Goal: Task Accomplishment & Management: Complete application form

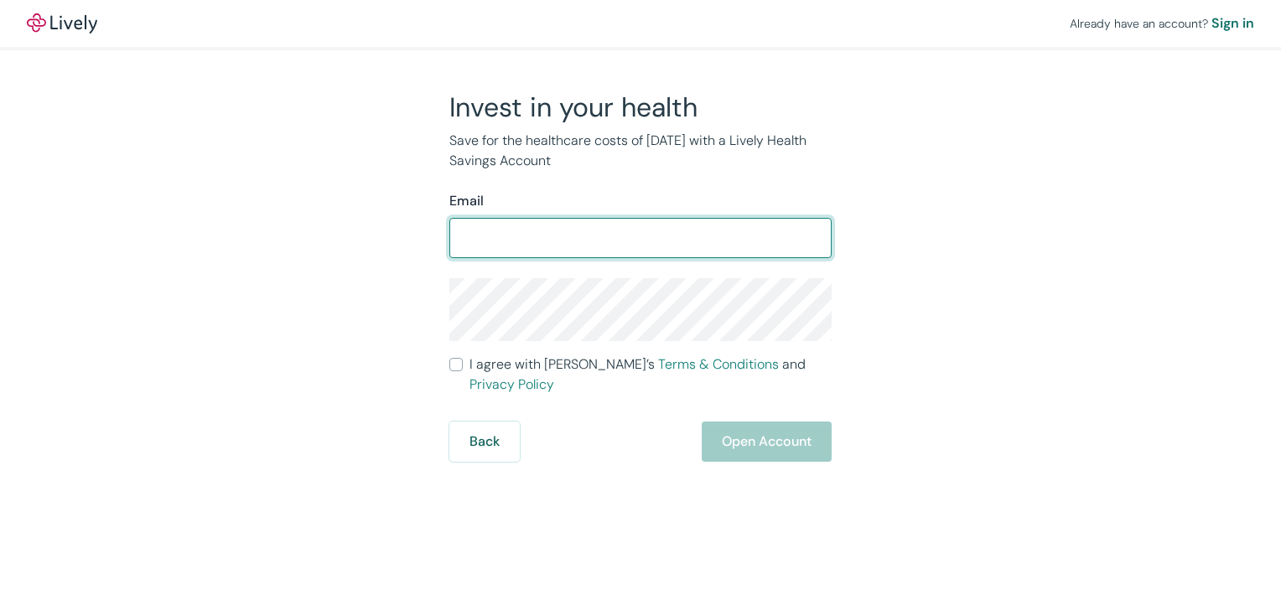
click at [493, 230] on input "Email" at bounding box center [641, 238] width 382 height 34
type input "[EMAIL_ADDRESS][DOMAIN_NAME]"
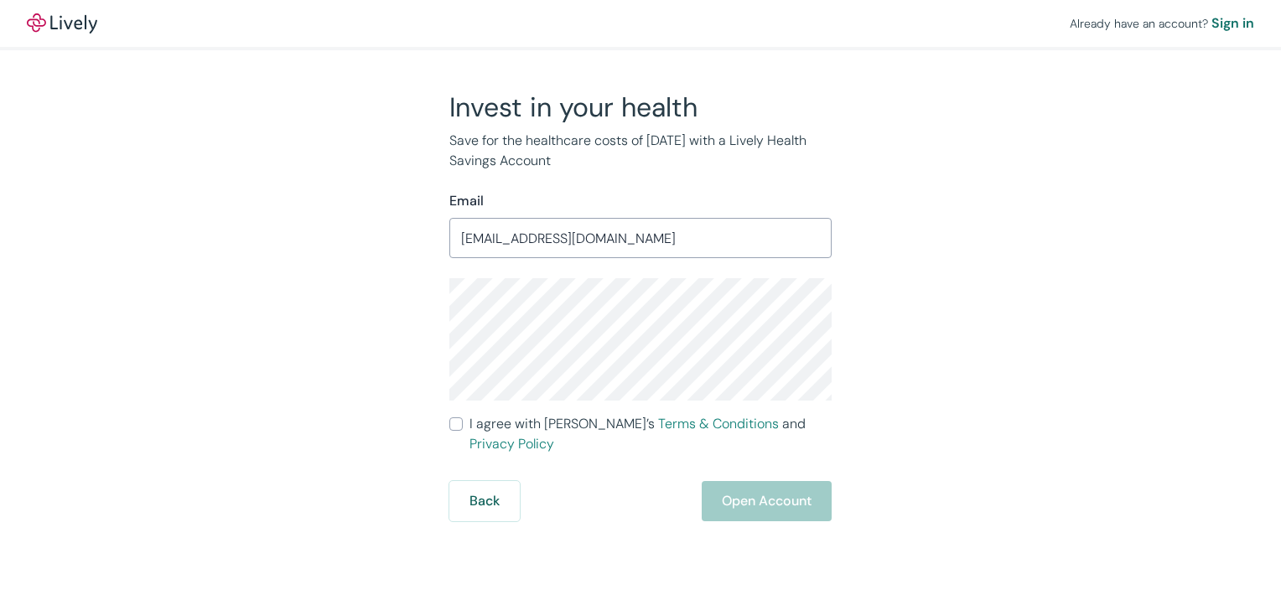
click at [751, 490] on div "Back Open Account" at bounding box center [641, 501] width 382 height 40
click at [466, 425] on label "I agree with Lively’s Terms & Conditions and Privacy Policy" at bounding box center [641, 434] width 382 height 40
click at [463, 425] on input "I agree with Lively’s Terms & Conditions and Privacy Policy" at bounding box center [456, 424] width 13 height 13
checkbox input "true"
click at [733, 484] on button "Open Account" at bounding box center [767, 501] width 130 height 40
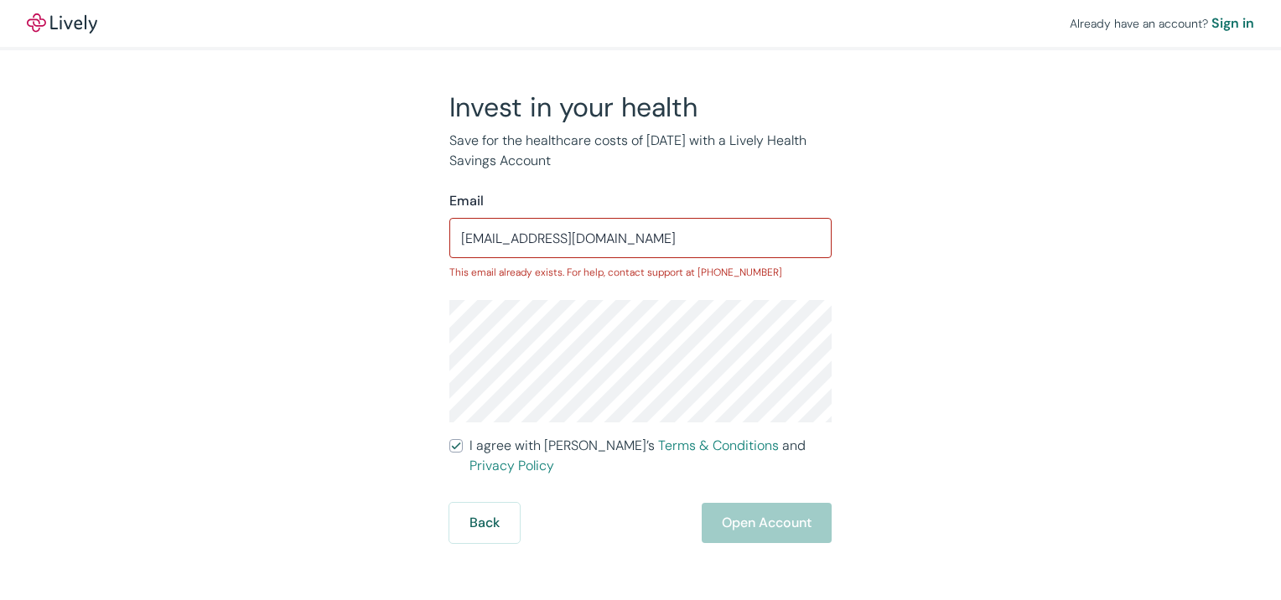
click at [752, 503] on div "Back Open Account" at bounding box center [641, 523] width 382 height 40
click at [1232, 22] on div "Sign in" at bounding box center [1233, 23] width 43 height 20
